Goal: Navigation & Orientation: Find specific page/section

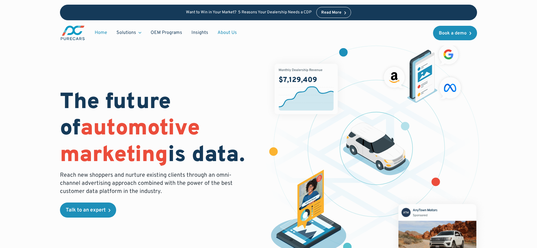
click at [228, 32] on link "About Us" at bounding box center [227, 32] width 29 height 11
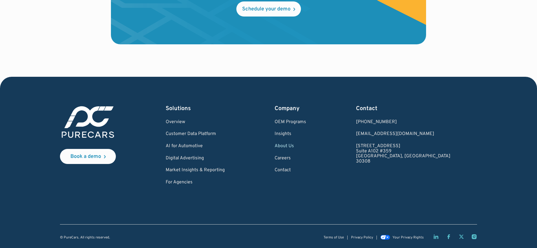
scroll to position [1727, 0]
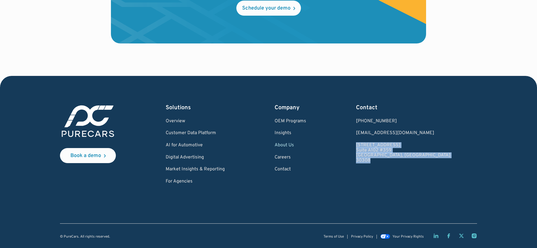
drag, startPoint x: 394, startPoint y: 144, endPoint x: 434, endPoint y: 163, distance: 44.6
click at [434, 163] on div "Book a demo Solutions Overview Customer Data Platform AI for Automotive Digital…" at bounding box center [268, 144] width 417 height 81
copy link "931 Monroe Drive NE Suite A102 #359 Atlanta, GA 30308"
click at [339, 237] on link "Terms of Use" at bounding box center [334, 237] width 20 height 4
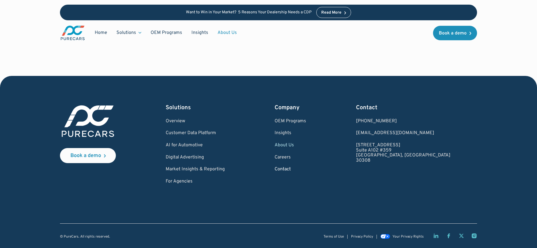
click at [306, 170] on link "Contact" at bounding box center [291, 169] width 32 height 5
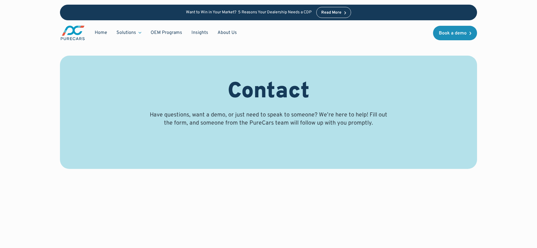
click at [311, 169] on div "Contact Have questions, want a demo, or just need to speak to someone? We’re he…" at bounding box center [269, 100] width 484 height 201
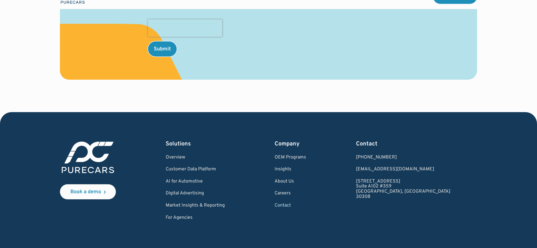
scroll to position [301, 0]
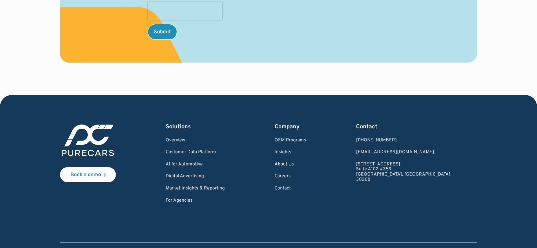
click at [306, 165] on link "About Us" at bounding box center [291, 164] width 32 height 5
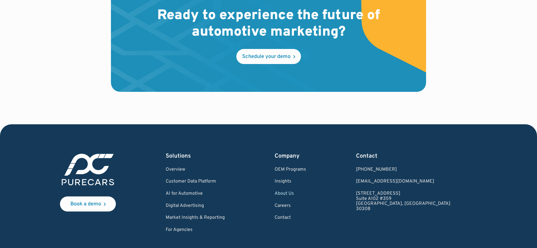
scroll to position [1727, 0]
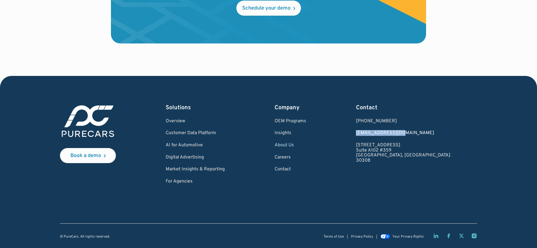
drag, startPoint x: 438, startPoint y: 133, endPoint x: 395, endPoint y: 133, distance: 42.9
click at [395, 133] on div "Book a demo Solutions Overview Customer Data Platform AI for Automotive Digital…" at bounding box center [268, 144] width 417 height 81
copy link "[EMAIL_ADDRESS][DOMAIN_NAME]"
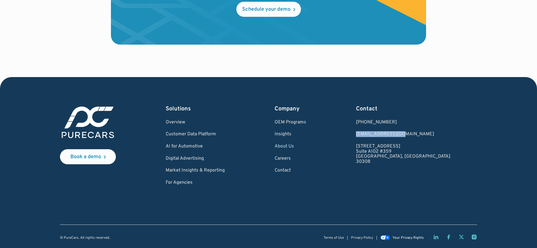
click at [413, 237] on div "Your Privacy Rights" at bounding box center [408, 238] width 31 height 4
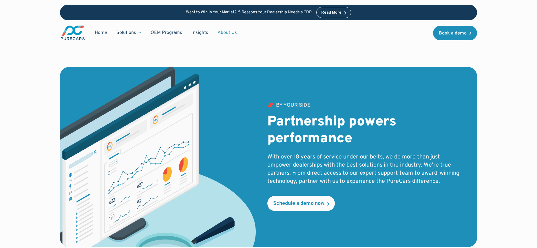
scroll to position [791, 0]
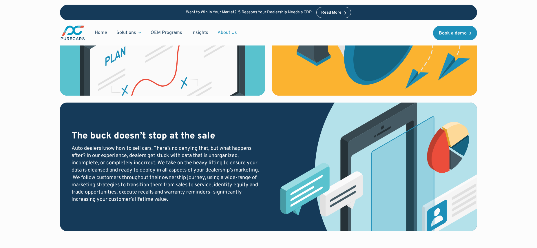
click at [225, 32] on link "About Us" at bounding box center [227, 32] width 29 height 11
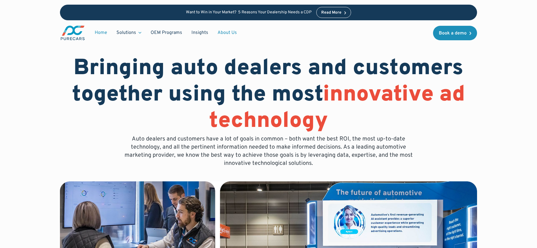
click at [103, 33] on link "Home" at bounding box center [101, 32] width 22 height 11
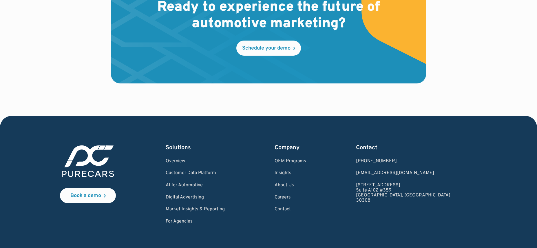
scroll to position [1734, 0]
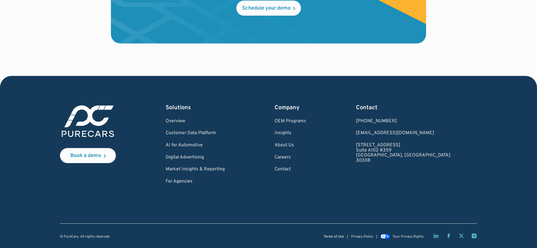
click at [334, 236] on link "Terms of Use" at bounding box center [334, 237] width 20 height 4
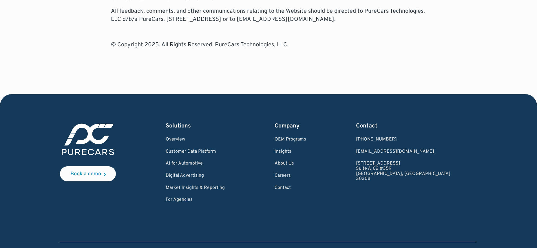
scroll to position [1962, 0]
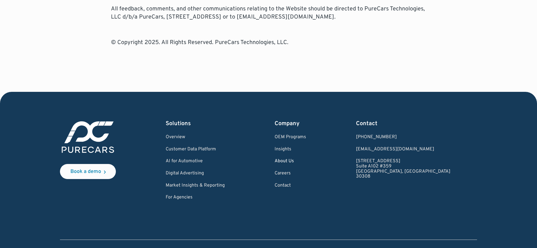
click at [306, 159] on link "About Us" at bounding box center [291, 161] width 32 height 5
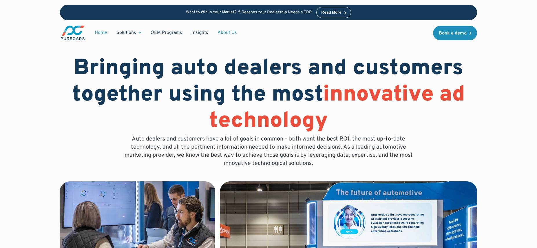
click at [102, 33] on link "Home" at bounding box center [101, 32] width 22 height 11
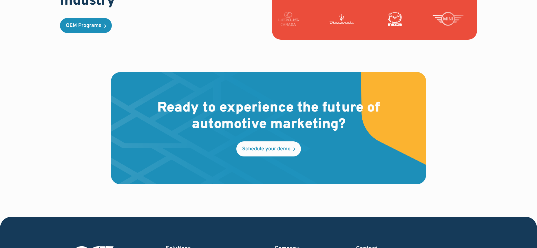
scroll to position [1734, 0]
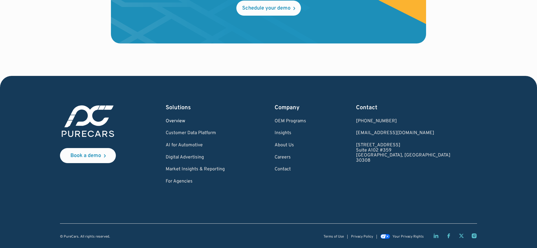
click at [188, 120] on link "Overview" at bounding box center [195, 121] width 59 height 5
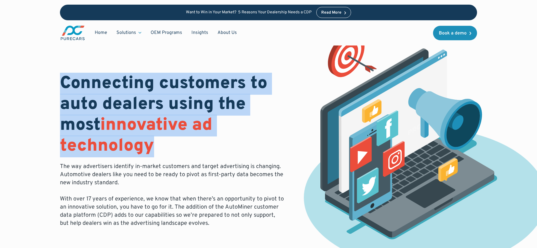
drag, startPoint x: 64, startPoint y: 79, endPoint x: 205, endPoint y: 142, distance: 154.7
click at [205, 142] on h1 "Connecting customers to auto dealers using the most innovative ad technology" at bounding box center [172, 114] width 225 height 83
click at [75, 32] on img "main" at bounding box center [73, 33] width 26 height 16
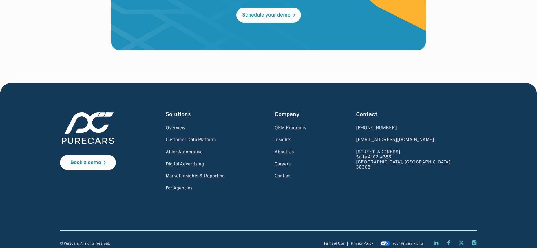
scroll to position [1734, 0]
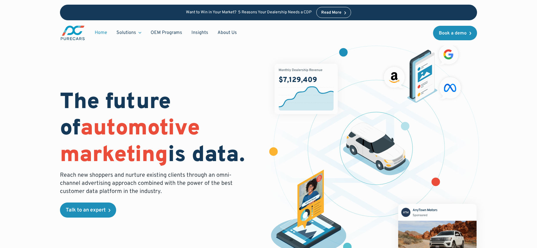
click at [103, 34] on link "Home" at bounding box center [101, 32] width 22 height 11
